Goal: Information Seeking & Learning: Learn about a topic

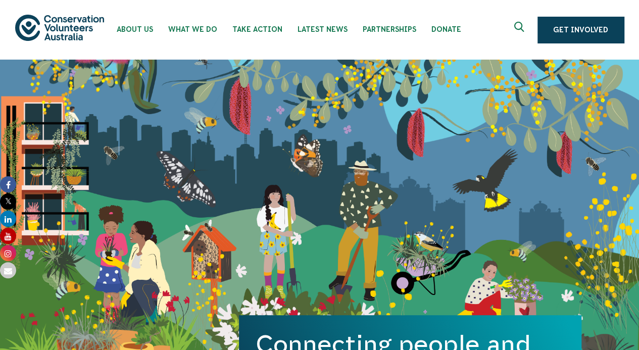
click at [519, 31] on icon "Expand search box" at bounding box center [520, 29] width 13 height 15
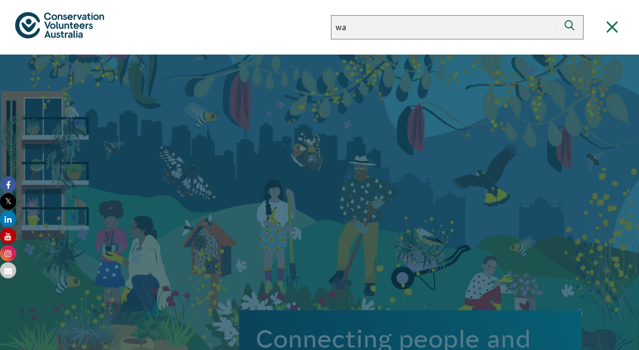
type input "wa"
click at [559, 15] on button "Search" at bounding box center [571, 27] width 24 height 24
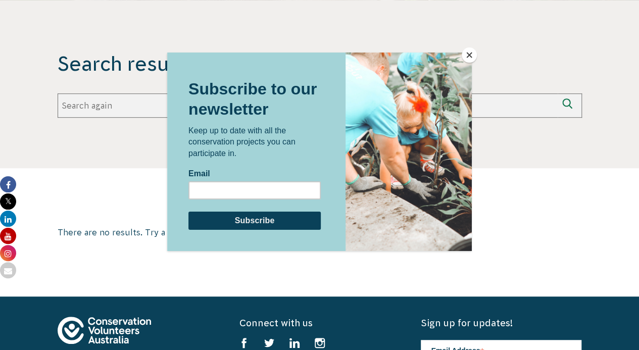
scroll to position [194, 0]
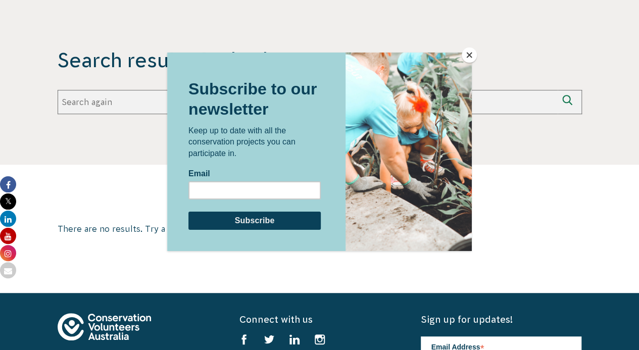
click at [468, 57] on button "Close" at bounding box center [469, 54] width 15 height 15
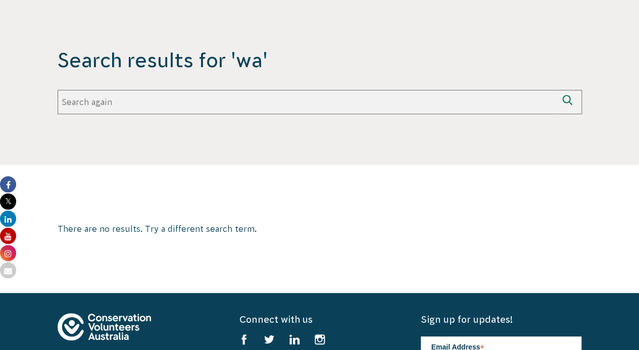
click at [427, 103] on input "Search again" at bounding box center [308, 102] width 500 height 24
type input "[GEOGRAPHIC_DATA]"
click at [558, 90] on button "Search again" at bounding box center [570, 102] width 24 height 24
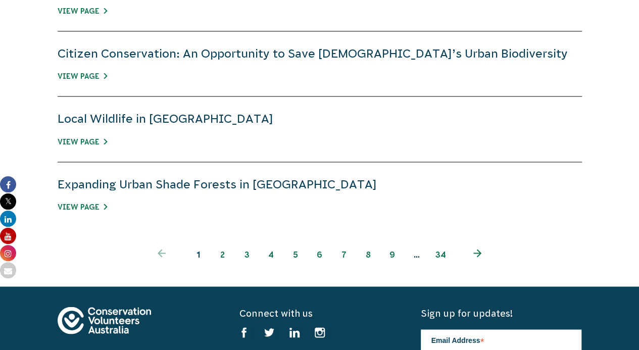
scroll to position [749, 0]
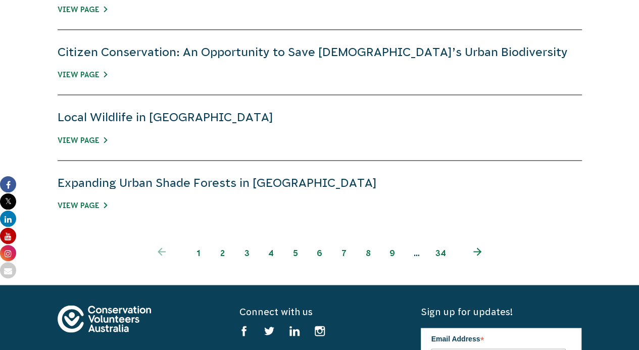
click at [198, 253] on span "1" at bounding box center [198, 252] width 24 height 24
click at [220, 251] on link "2" at bounding box center [223, 252] width 24 height 24
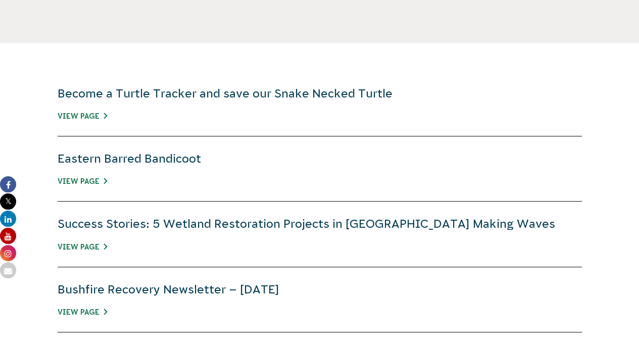
scroll to position [319, 0]
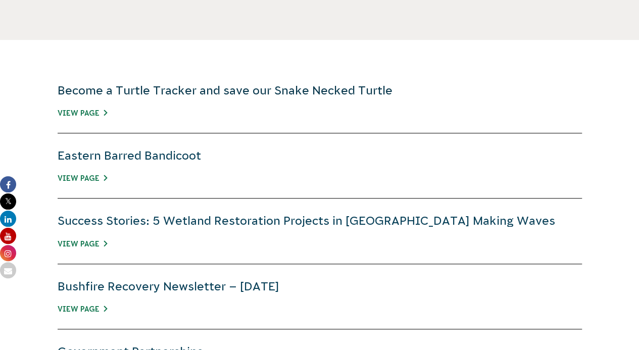
click at [351, 88] on link "Become a Turtle Tracker and save our Snake Necked Turtle" at bounding box center [225, 90] width 335 height 13
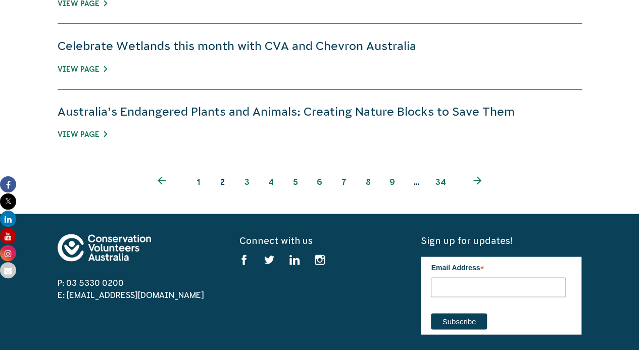
scroll to position [822, 0]
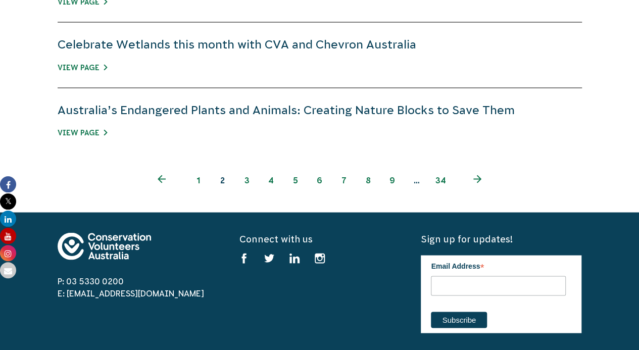
click at [250, 179] on link "3" at bounding box center [247, 180] width 24 height 24
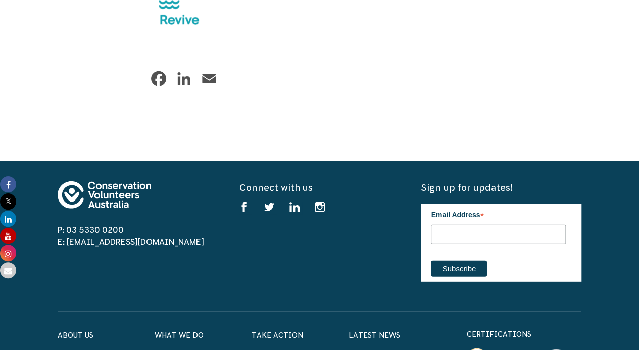
scroll to position [3240, 0]
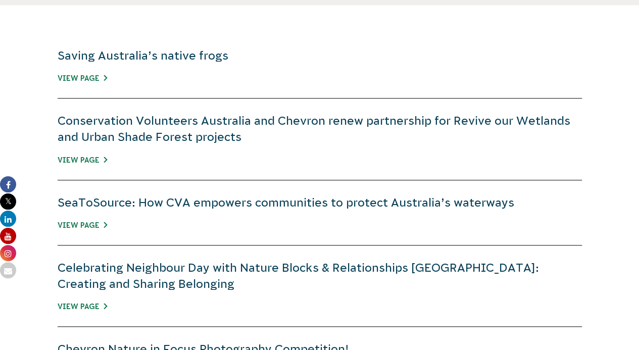
scroll to position [355, 0]
click at [210, 67] on div "Saving Australia’s native frogs View Page" at bounding box center [320, 65] width 524 height 65
click at [210, 53] on link "Saving Australia’s native frogs" at bounding box center [143, 54] width 171 height 13
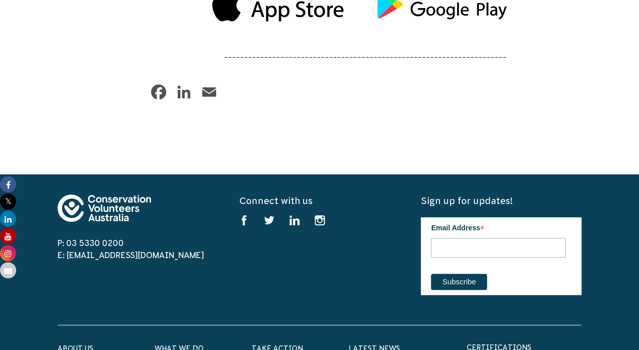
scroll to position [2281, 0]
